Goal: Information Seeking & Learning: Learn about a topic

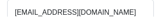
type input "atukwatseismah@gmial.com"
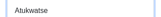
type input "Atukwatse"
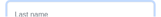
scroll to position [120, 0]
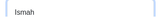
type input "Ismah"
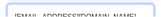
scroll to position [150, 0]
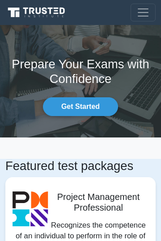
click at [98, 104] on link "Get Started" at bounding box center [80, 106] width 75 height 19
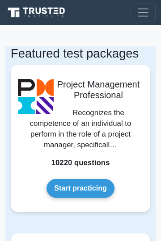
click at [85, 186] on link "Start practicing" at bounding box center [79, 188] width 67 height 19
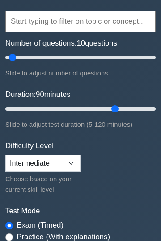
type input "90"
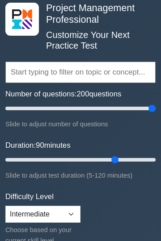
scroll to position [45, 0]
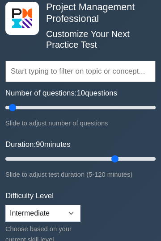
type input "10"
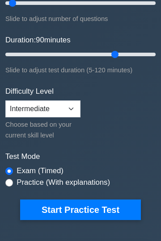
scroll to position [0, 0]
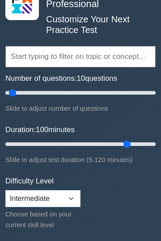
type input "100"
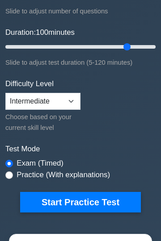
scroll to position [162, 0]
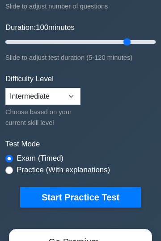
click at [105, 200] on button "Start Practice Test" at bounding box center [80, 197] width 121 height 21
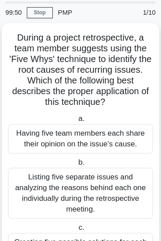
scroll to position [34, 0]
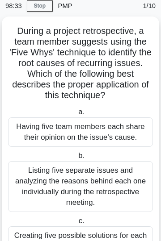
click at [38, 8] on link "Stop" at bounding box center [40, 5] width 26 height 11
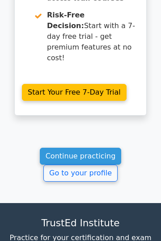
scroll to position [1457, 0]
